Goal: Task Accomplishment & Management: Use online tool/utility

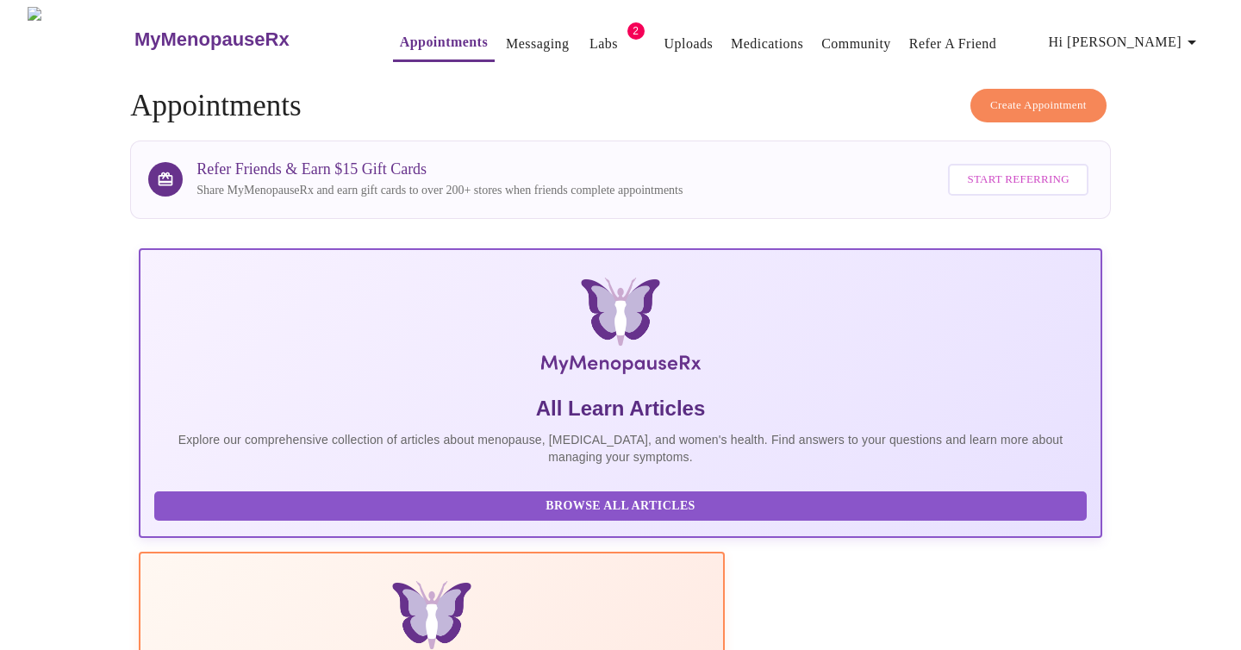
click at [1138, 34] on span "Hi [PERSON_NAME]" at bounding box center [1125, 42] width 153 height 24
click at [830, 99] on div at bounding box center [620, 325] width 1241 height 650
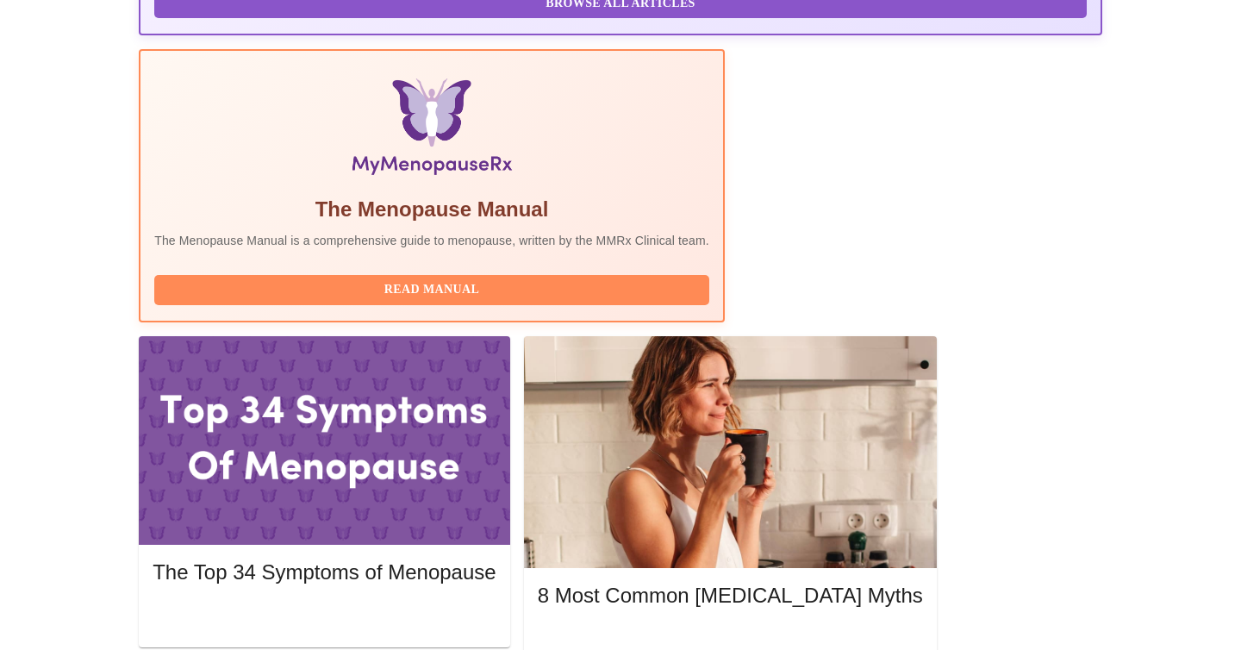
scroll to position [501, 0]
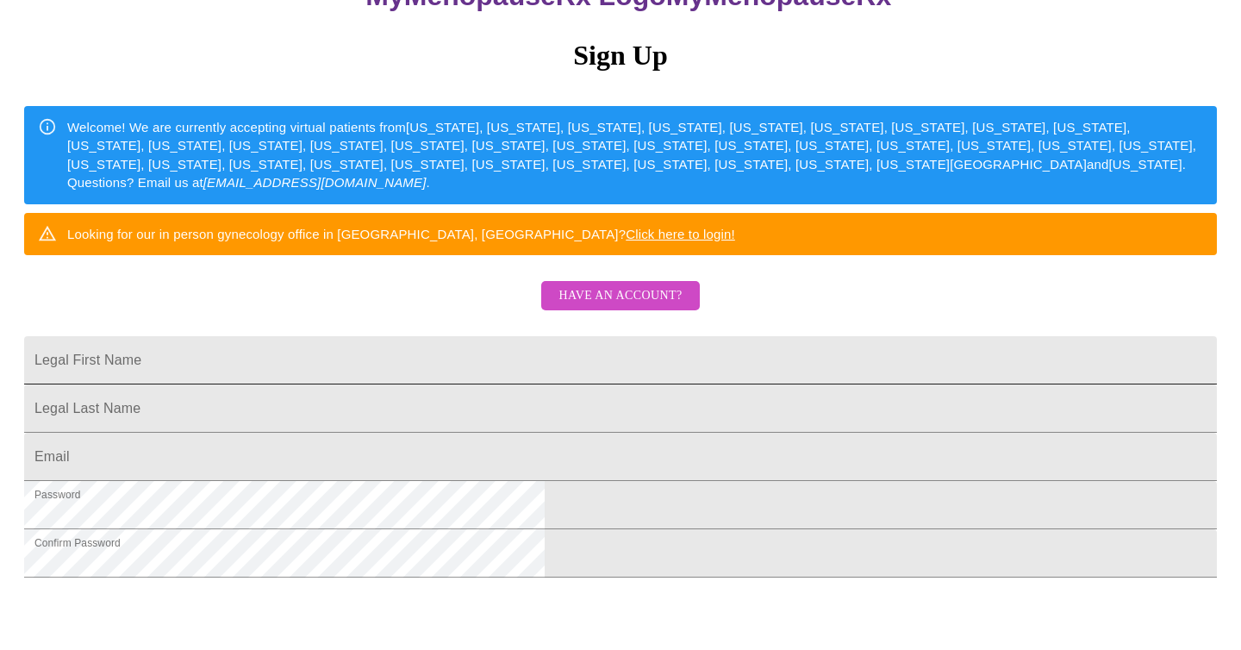
scroll to position [190, 0]
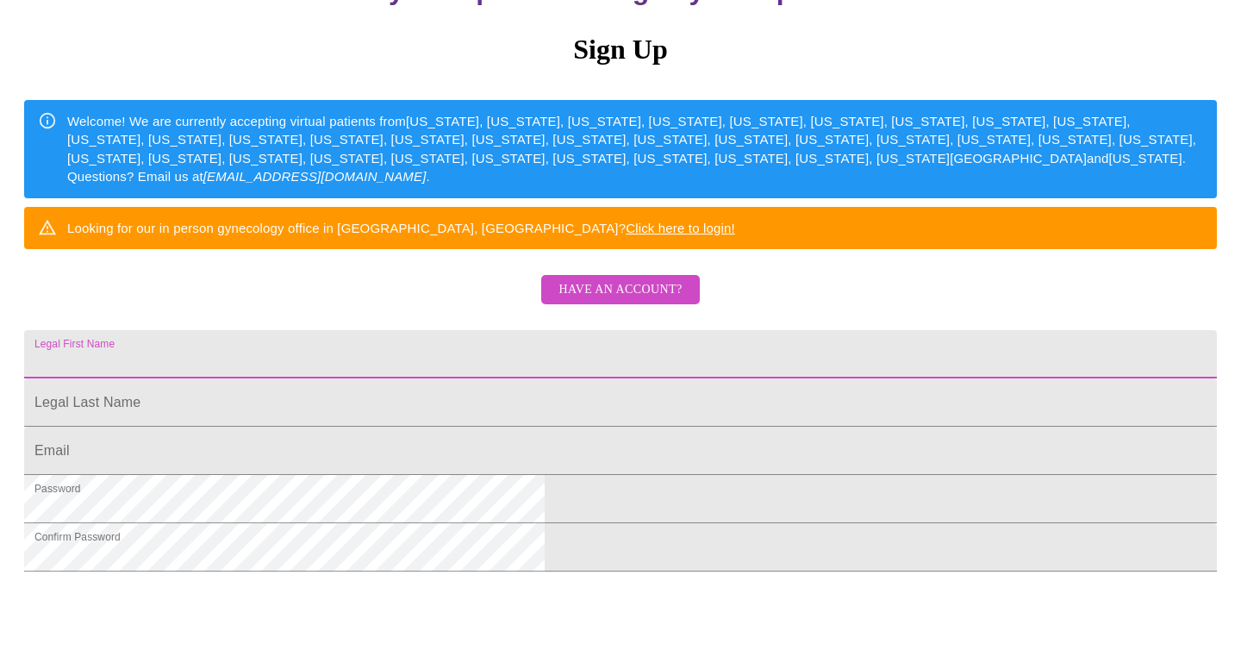
click at [567, 378] on input "Legal First Name" at bounding box center [620, 354] width 1192 height 48
click at [589, 378] on input "Legal First Name" at bounding box center [620, 354] width 1192 height 48
type input "[PERSON_NAME]"
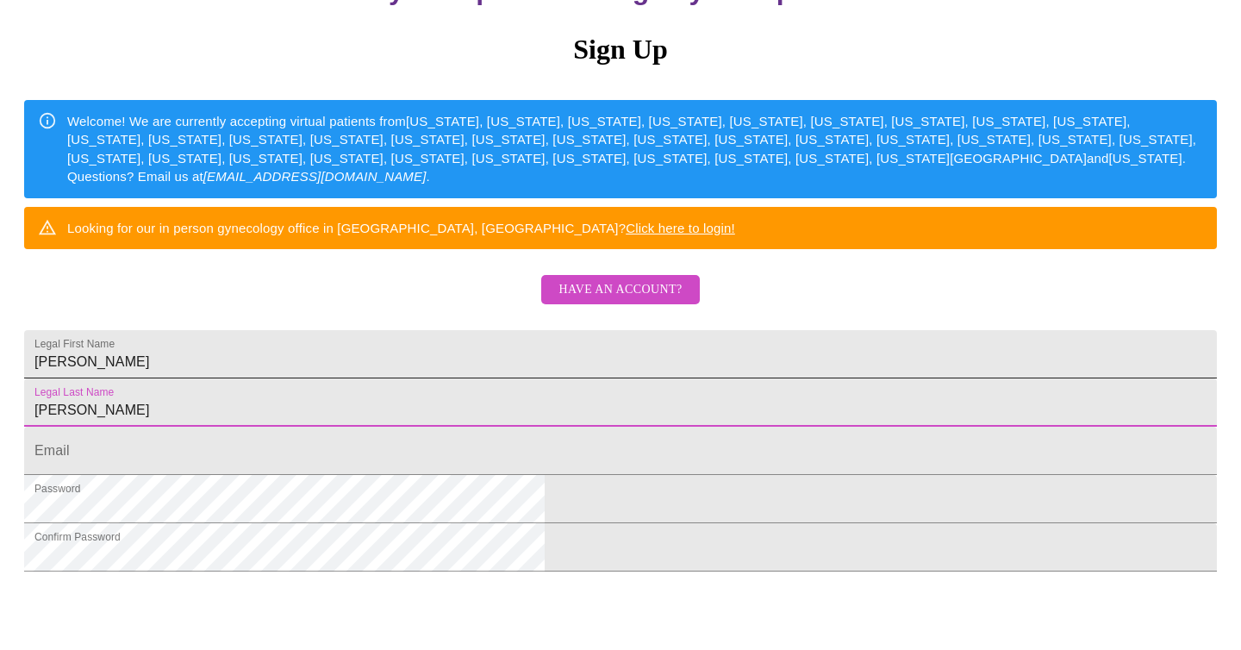
type input "[PERSON_NAME]"
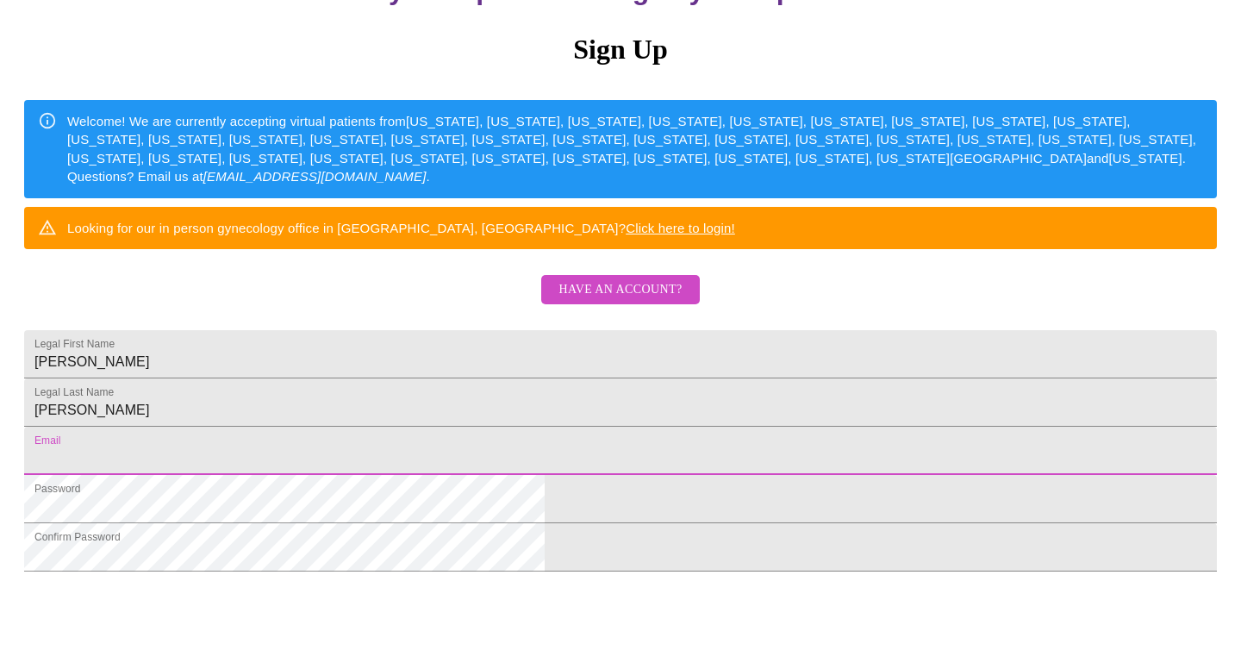
click at [532, 475] on input "Legal First Name" at bounding box center [620, 450] width 1192 height 48
type input "[EMAIL_ADDRESS][DOMAIN_NAME]"
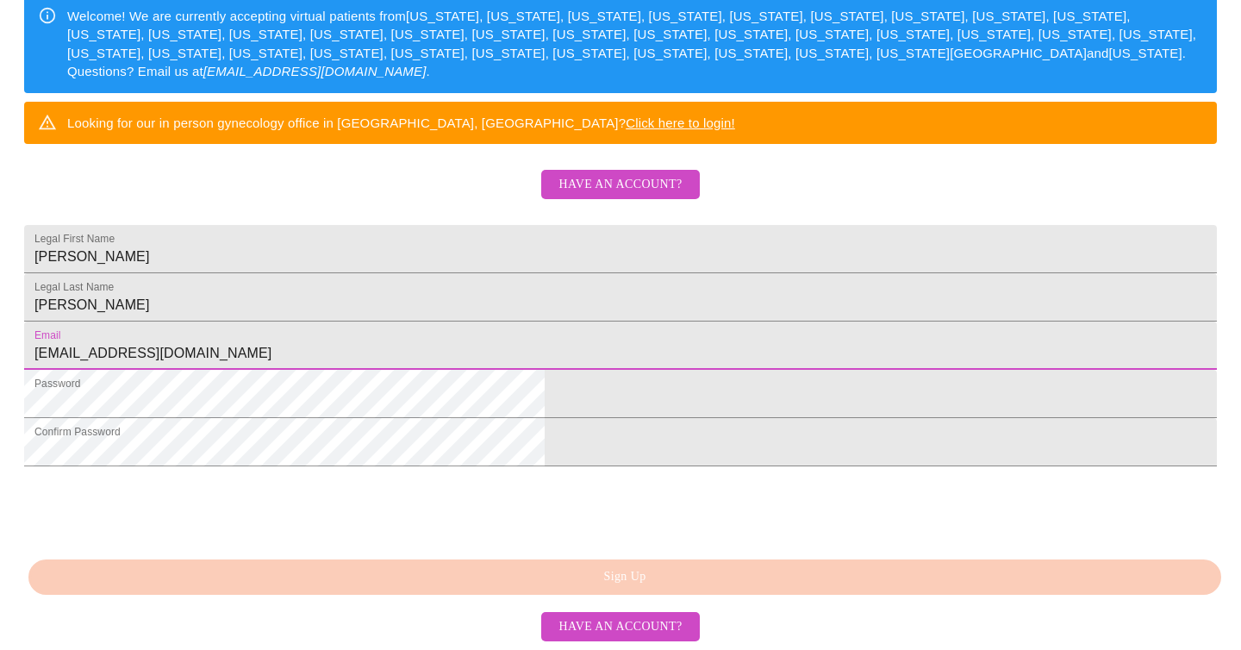
scroll to position [426, 0]
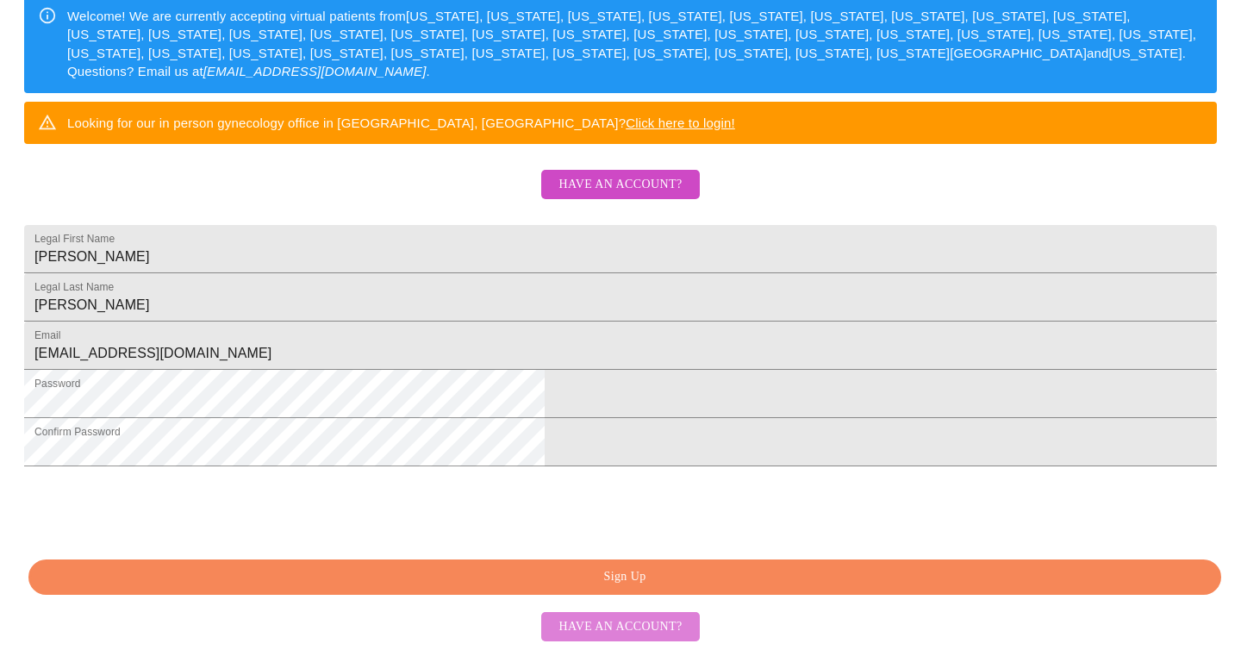
click at [638, 630] on span "Have an account?" at bounding box center [619, 627] width 123 height 22
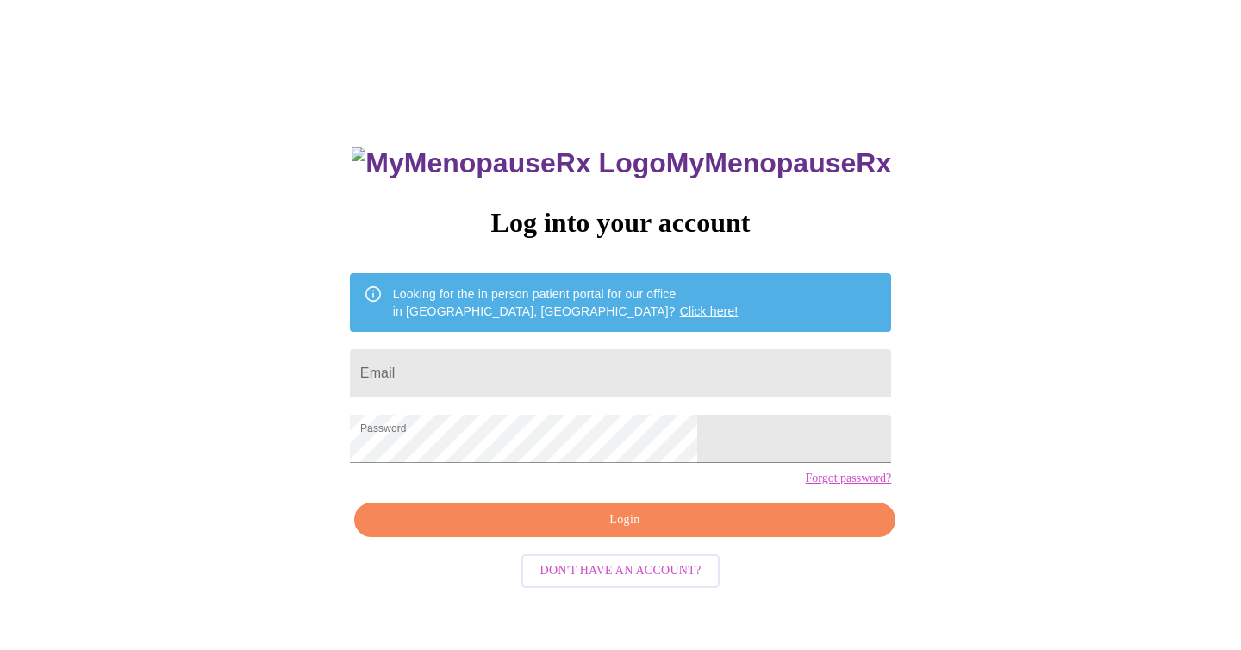
click at [504, 358] on input "Email" at bounding box center [620, 373] width 541 height 48
type input "[EMAIL_ADDRESS][DOMAIN_NAME]"
click at [643, 531] on span "Login" at bounding box center [624, 520] width 501 height 22
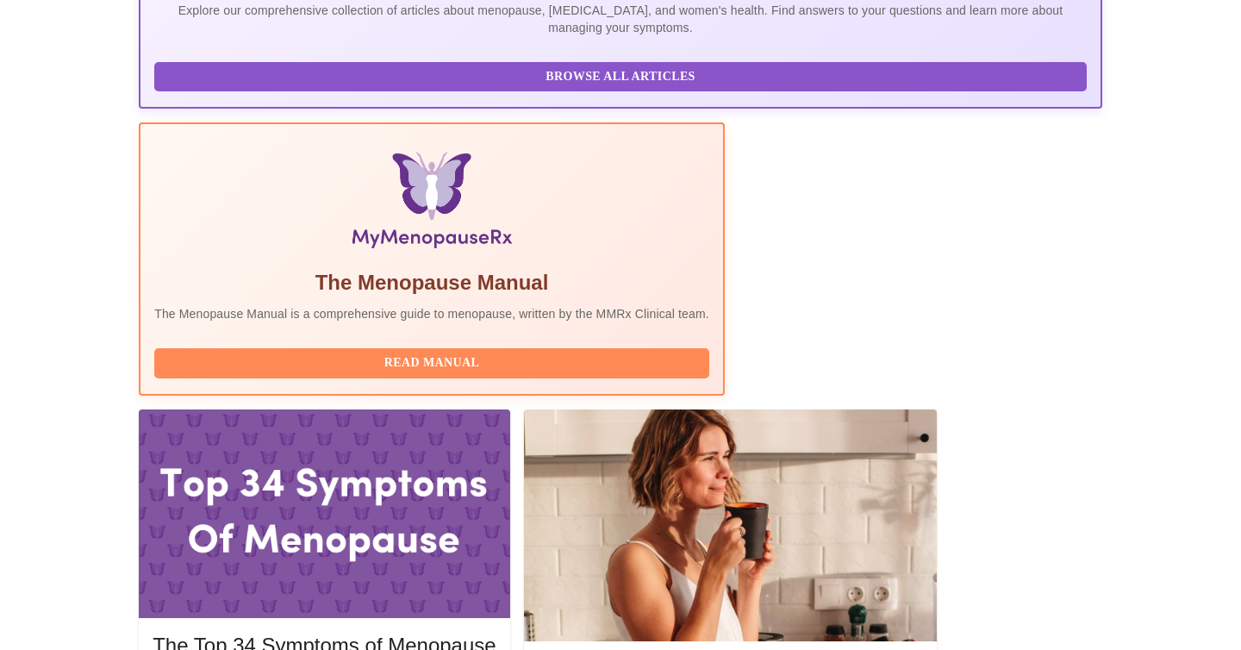
scroll to position [445, 0]
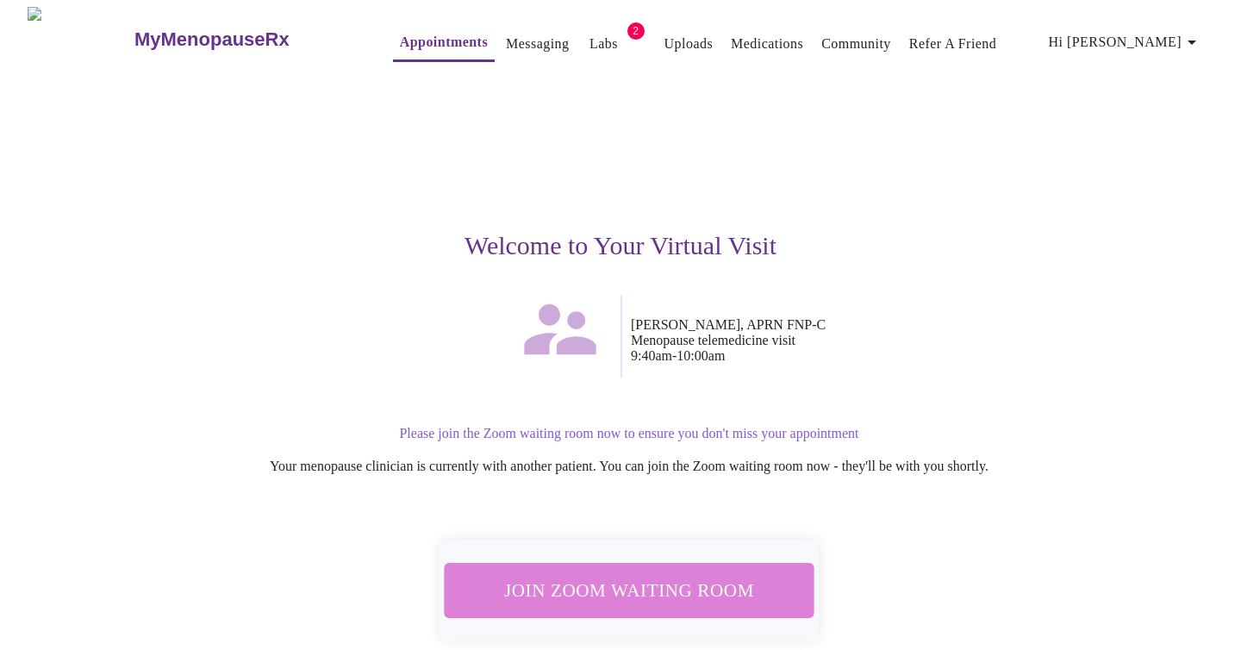
click at [697, 574] on span "Join Zoom Waiting Room" at bounding box center [629, 590] width 324 height 32
